Goal: Task Accomplishment & Management: Manage account settings

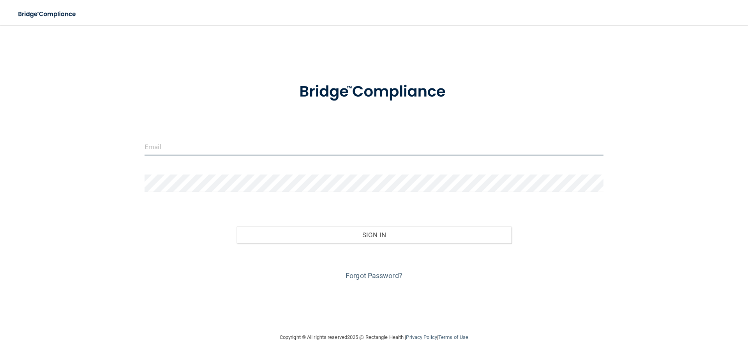
click at [258, 145] on input "email" at bounding box center [374, 147] width 459 height 18
type input "[PERSON_NAME][EMAIL_ADDRESS][DOMAIN_NAME]"
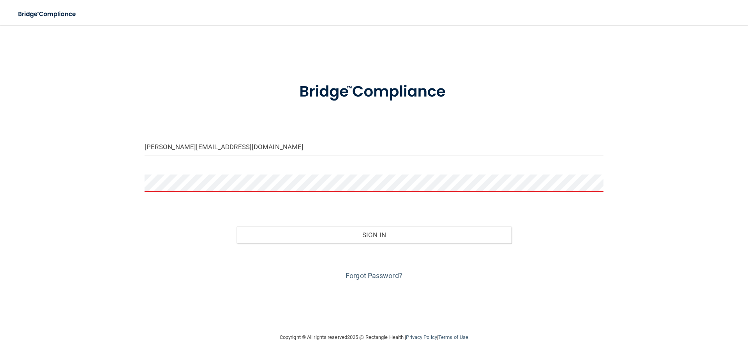
drag, startPoint x: 160, startPoint y: 193, endPoint x: 154, endPoint y: 172, distance: 21.6
click at [160, 193] on div at bounding box center [374, 186] width 471 height 23
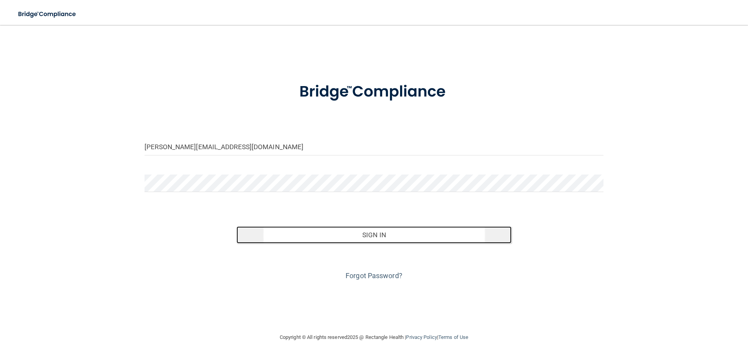
click at [369, 235] on button "Sign In" at bounding box center [374, 234] width 275 height 17
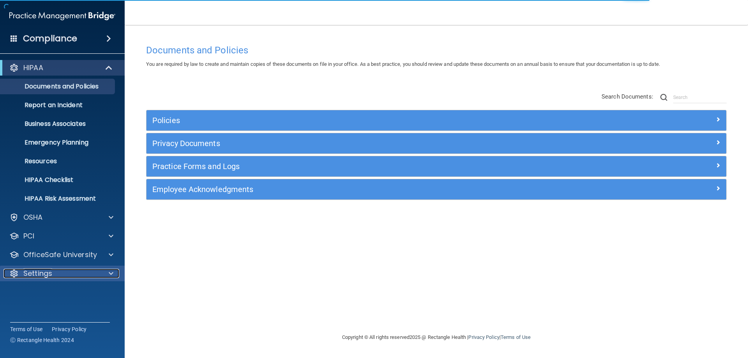
click at [105, 275] on div at bounding box center [109, 273] width 19 height 9
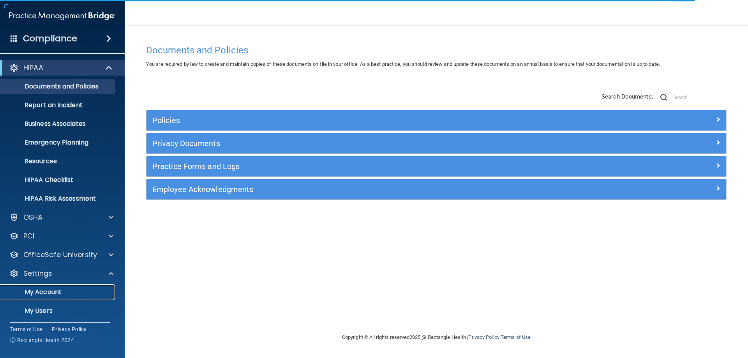
click at [67, 290] on p "My Account" at bounding box center [58, 292] width 106 height 8
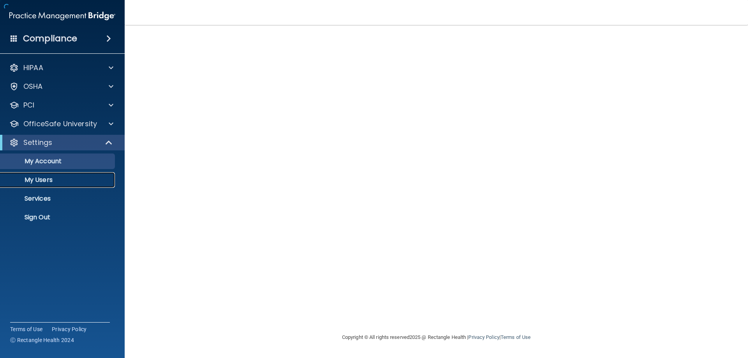
click at [35, 181] on p "My Users" at bounding box center [58, 180] width 106 height 8
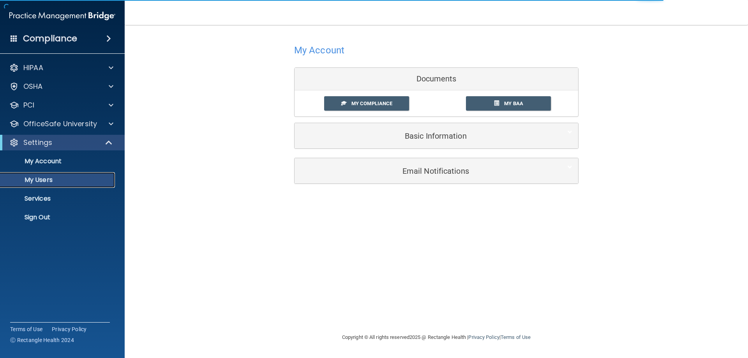
select select "20"
